Goal: Use online tool/utility: Utilize a website feature to perform a specific function

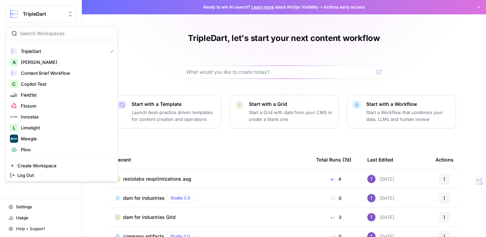
click at [53, 13] on span "TripleDart" at bounding box center [43, 14] width 41 height 7
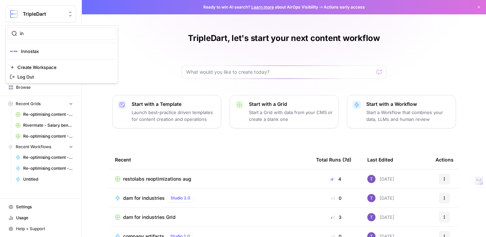
click at [47, 27] on div "in" at bounding box center [61, 33] width 109 height 13
type input "i"
type input "roon"
click at [46, 15] on span "TripleDart" at bounding box center [43, 14] width 41 height 7
click at [32, 83] on link "Browse" at bounding box center [40, 87] width 71 height 11
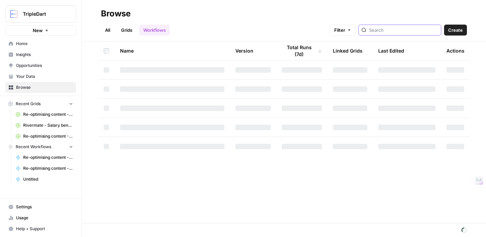
click at [396, 31] on input "search" at bounding box center [403, 30] width 69 height 7
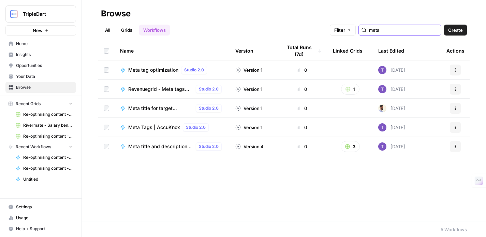
type input "meta"
click at [163, 73] on span "Meta tag optimization" at bounding box center [153, 70] width 50 height 7
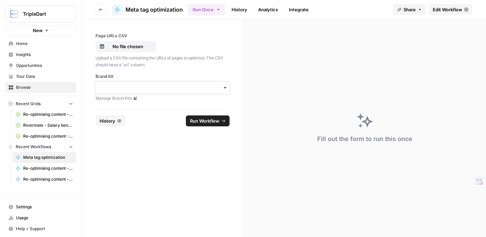
click at [160, 88] on input "Brand Kit" at bounding box center [162, 87] width 125 height 7
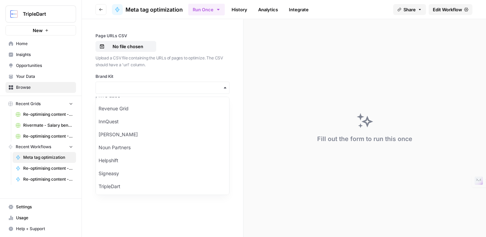
scroll to position [349, 0]
click at [132, 121] on div "InnQuest" at bounding box center [162, 120] width 133 height 13
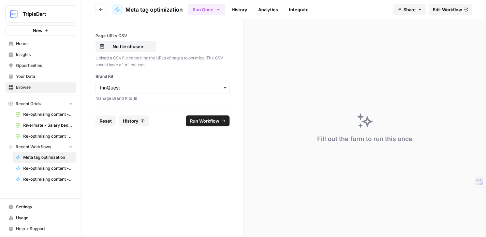
click at [200, 119] on span "Run Workflow" at bounding box center [204, 120] width 29 height 7
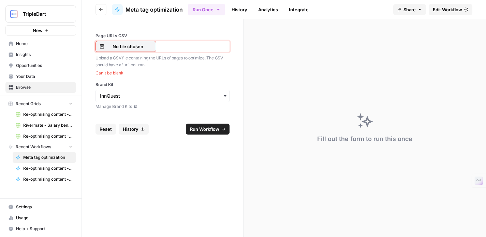
click at [134, 47] on p "No file chosen" at bounding box center [128, 46] width 44 height 7
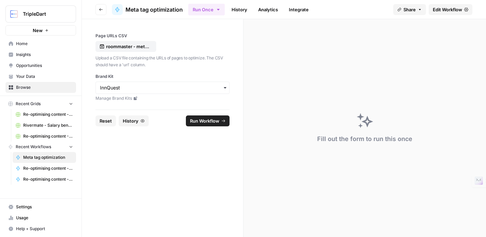
click at [207, 124] on button "Run Workflow" at bounding box center [208, 120] width 44 height 11
click at [200, 119] on span "Run Workflow" at bounding box center [204, 120] width 29 height 7
